Goal: Task Accomplishment & Management: Manage account settings

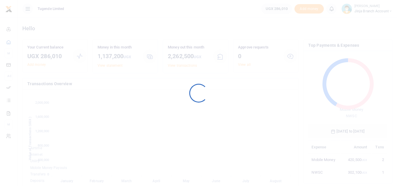
scroll to position [5, 5]
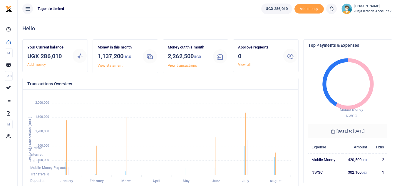
click at [388, 13] on span "Jinja branch account" at bounding box center [373, 11] width 38 height 5
click at [370, 21] on link "Switch accounts" at bounding box center [369, 21] width 46 height 8
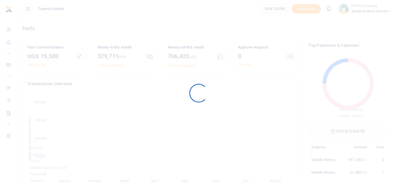
scroll to position [5, 5]
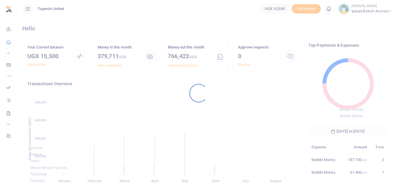
scroll to position [78, 75]
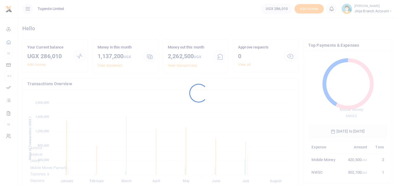
scroll to position [78, 75]
